Goal: Transaction & Acquisition: Book appointment/travel/reservation

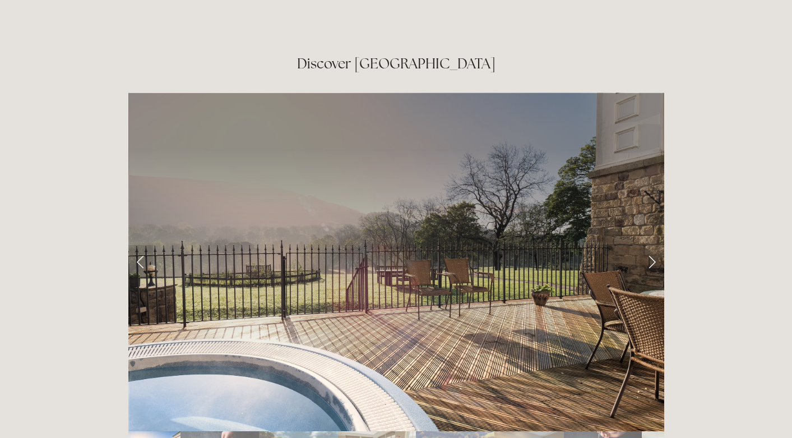
scroll to position [1814, 0]
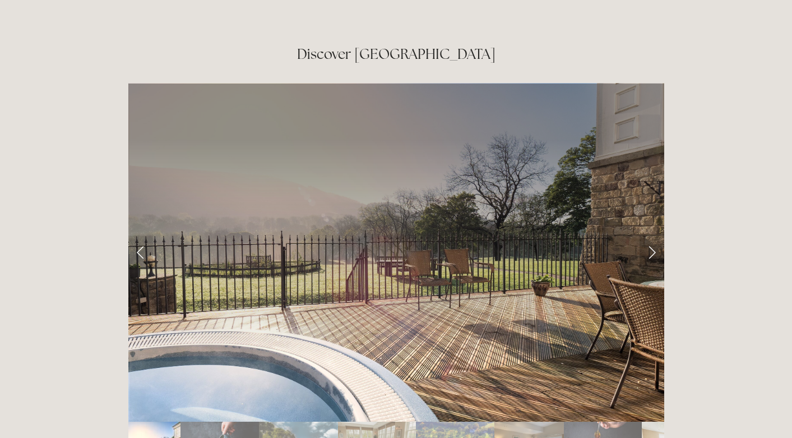
click at [651, 235] on link "Next Slide" at bounding box center [652, 252] width 25 height 34
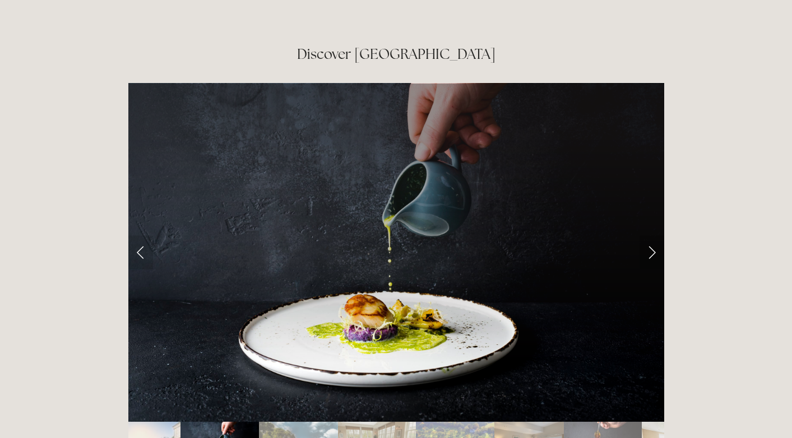
click at [652, 235] on link "Next Slide" at bounding box center [652, 252] width 25 height 34
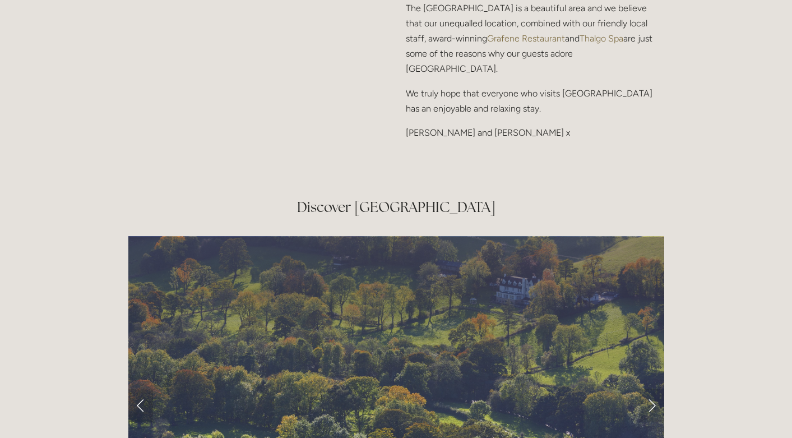
scroll to position [1665, 0]
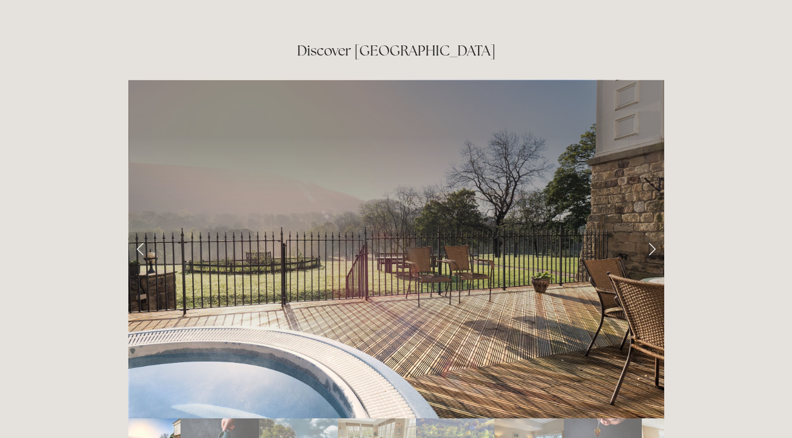
scroll to position [1826, 0]
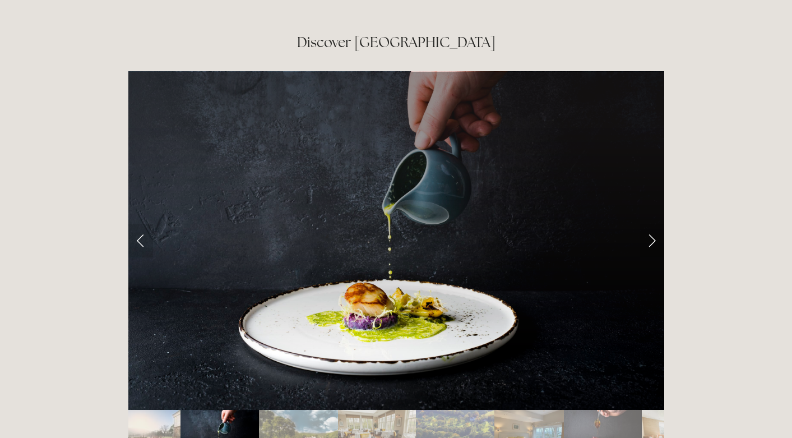
click at [356, 410] on img "Slide 4" at bounding box center [377, 436] width 78 height 52
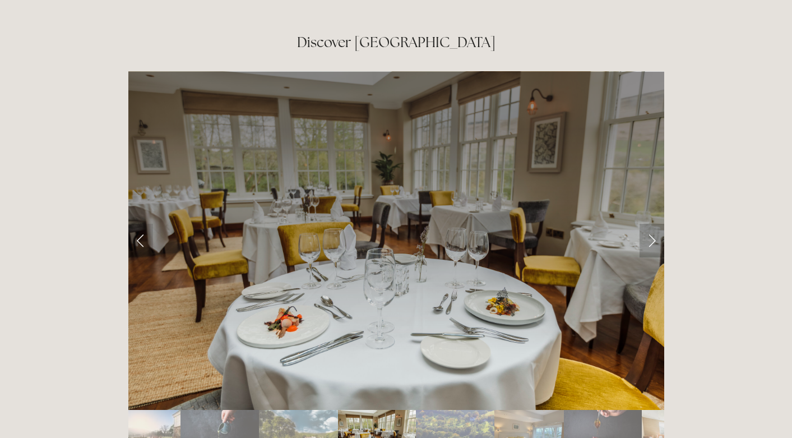
click at [653, 224] on link "Next Slide" at bounding box center [652, 241] width 25 height 34
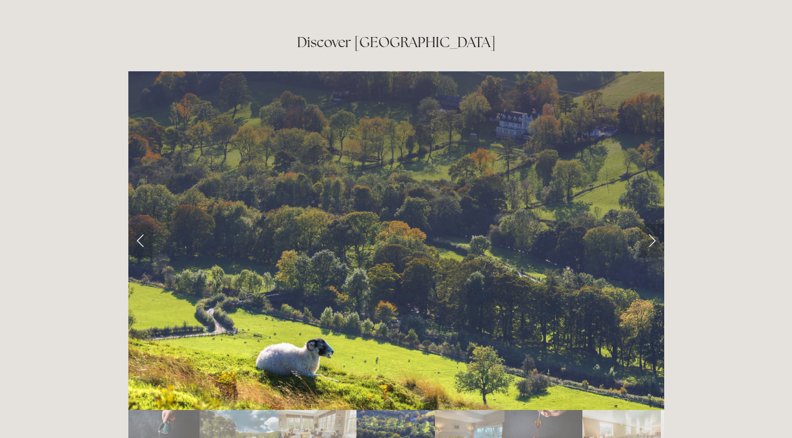
click at [653, 224] on link "Next Slide" at bounding box center [652, 241] width 25 height 34
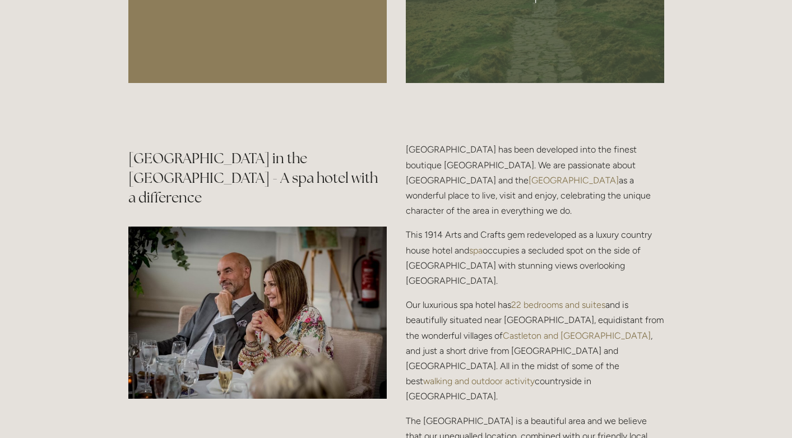
scroll to position [871, 0]
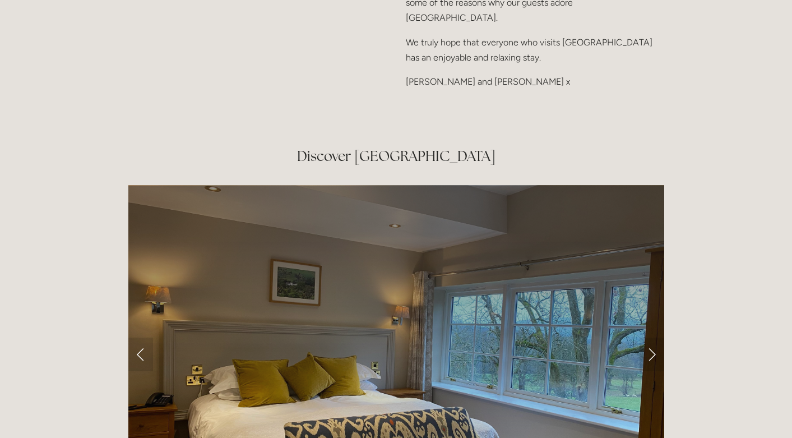
scroll to position [1713, 0]
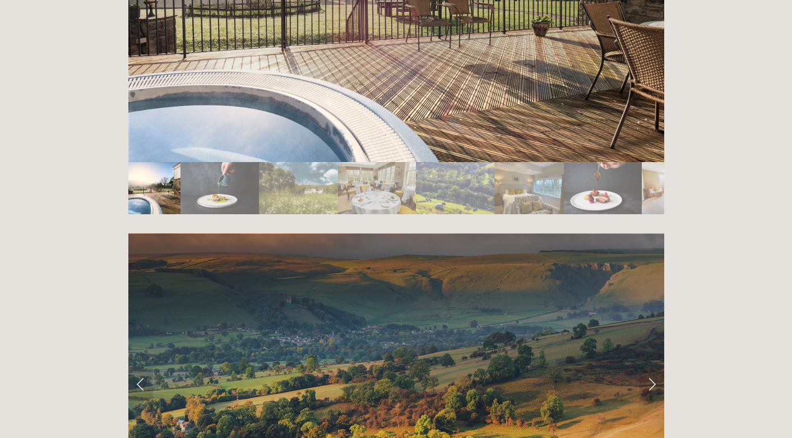
scroll to position [2075, 0]
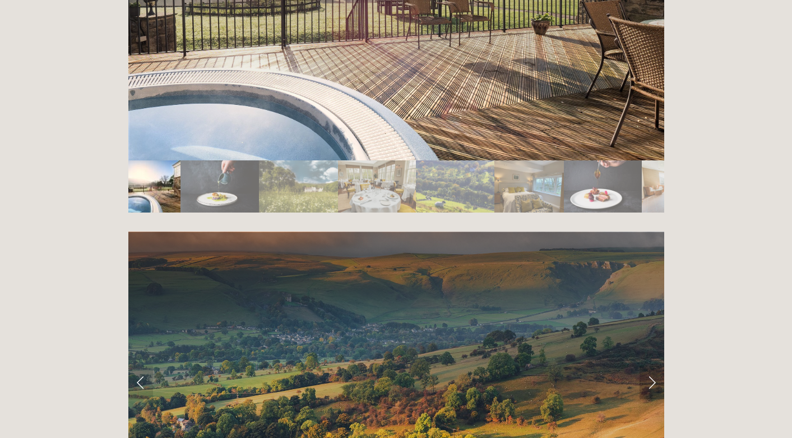
click at [651, 366] on link "Next Slide" at bounding box center [652, 383] width 25 height 34
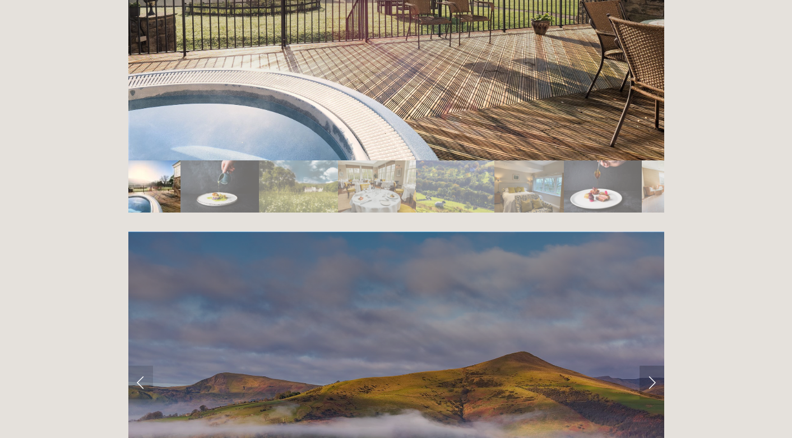
click at [651, 366] on link "Next Slide" at bounding box center [652, 383] width 25 height 34
click at [647, 366] on link "Next Slide" at bounding box center [652, 383] width 25 height 34
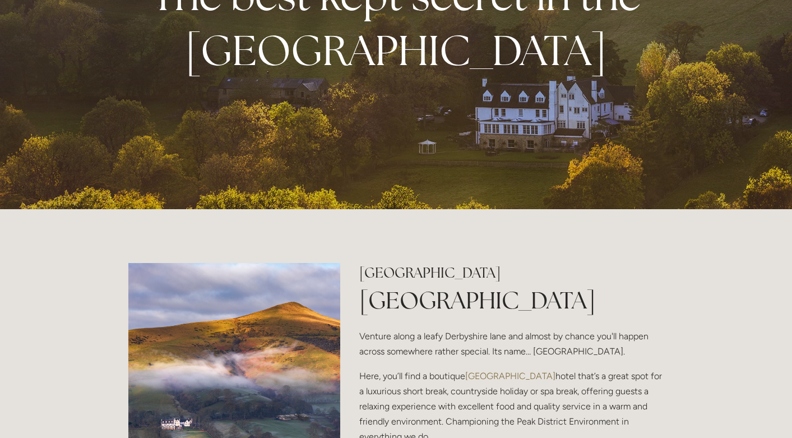
scroll to position [0, 0]
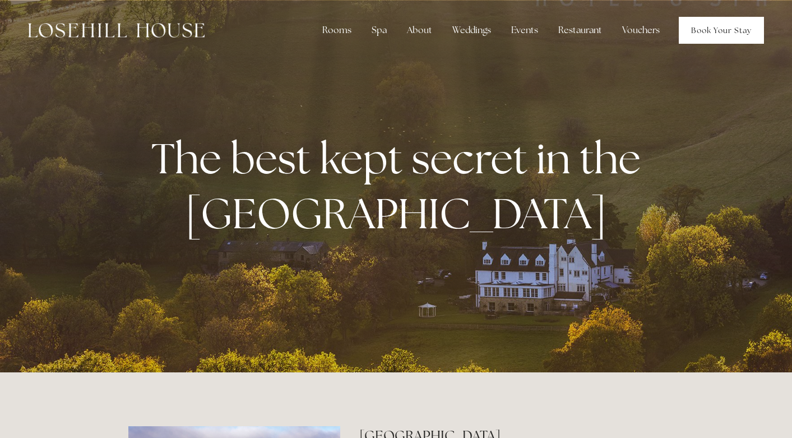
click at [708, 29] on link "Book Your Stay" at bounding box center [721, 30] width 85 height 27
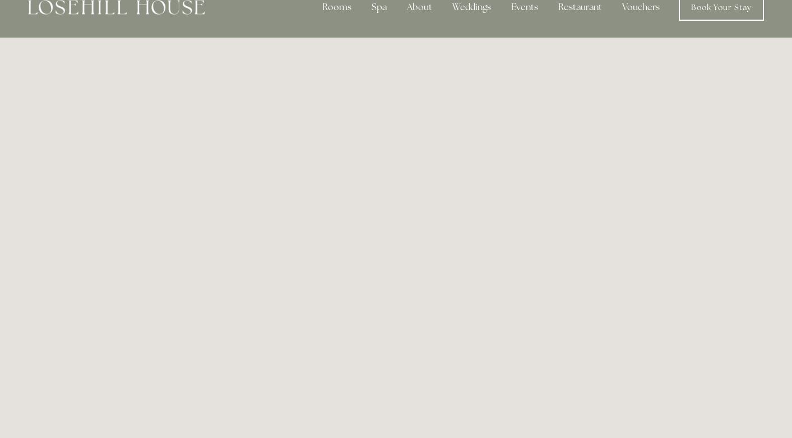
scroll to position [20, 0]
